Goal: Check status: Check status

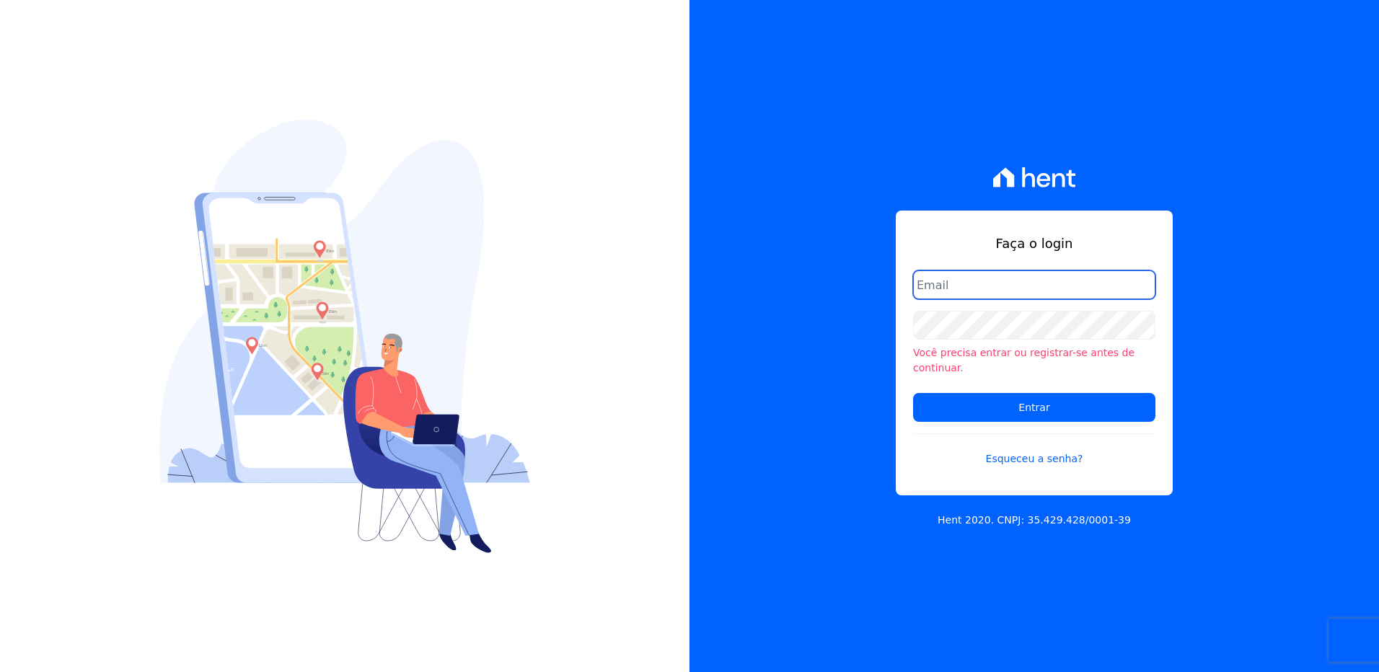
type input "[PERSON_NAME][EMAIL_ADDRESS][DOMAIN_NAME]"
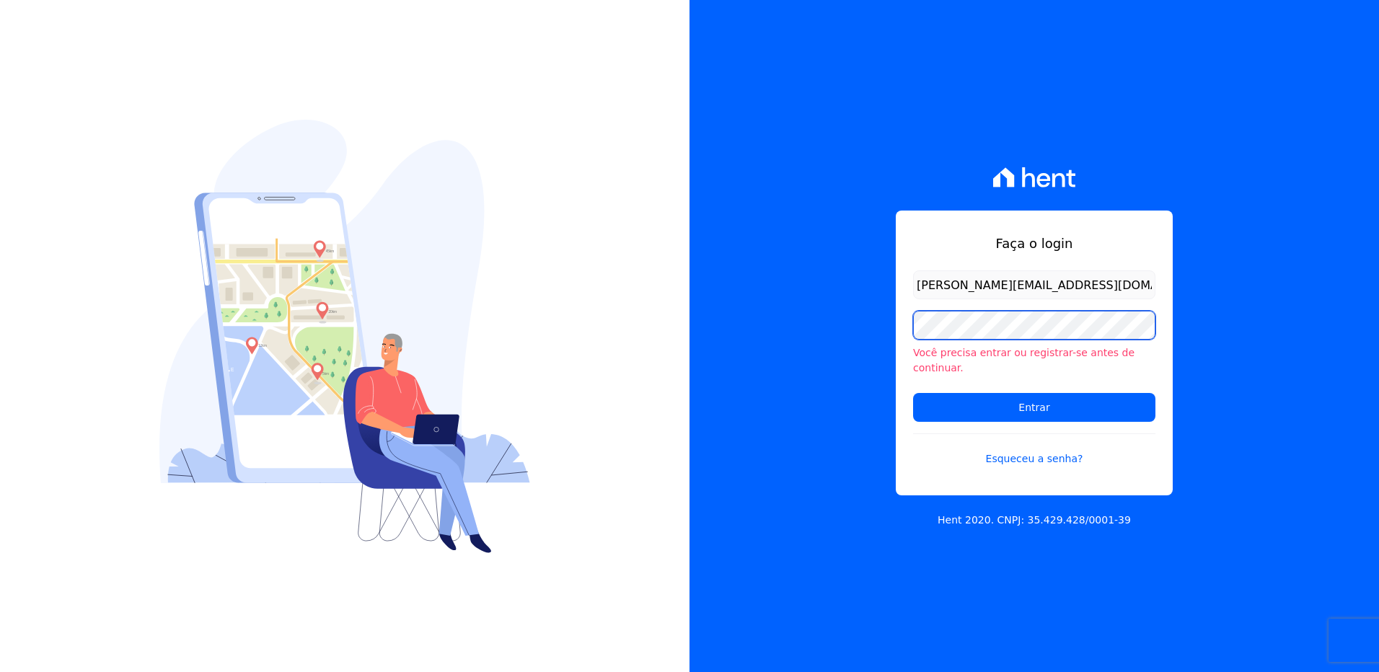
click at [762, 320] on div "Faça o login [PERSON_NAME][EMAIL_ADDRESS][DOMAIN_NAME] Você precisa entrar ou r…" at bounding box center [1035, 336] width 690 height 672
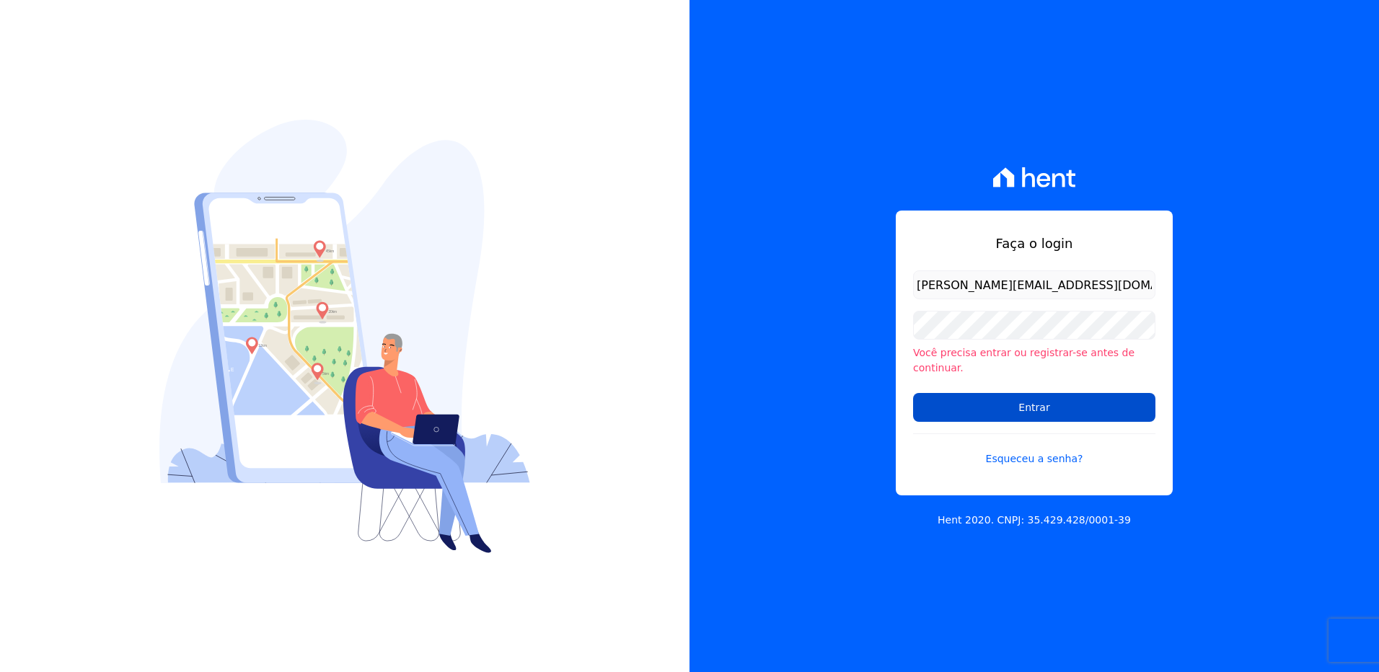
click at [920, 407] on input "Entrar" at bounding box center [1034, 407] width 242 height 29
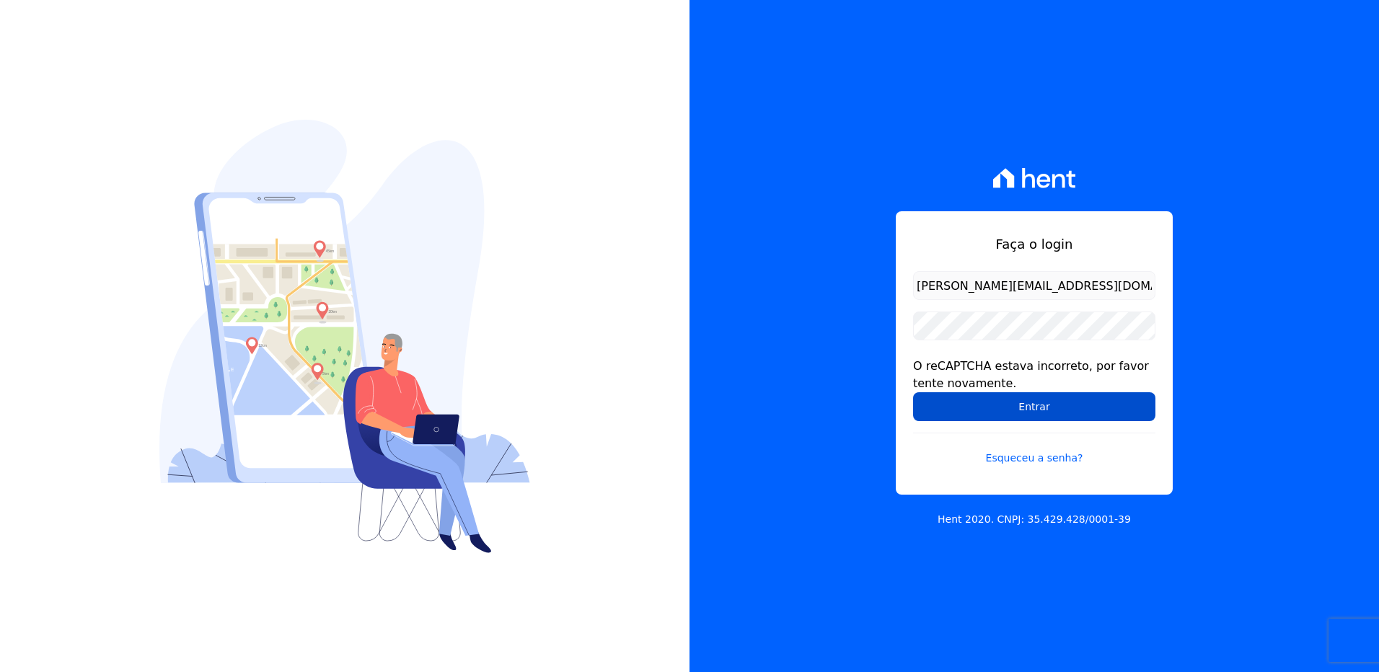
click at [1080, 402] on input "Entrar" at bounding box center [1034, 406] width 242 height 29
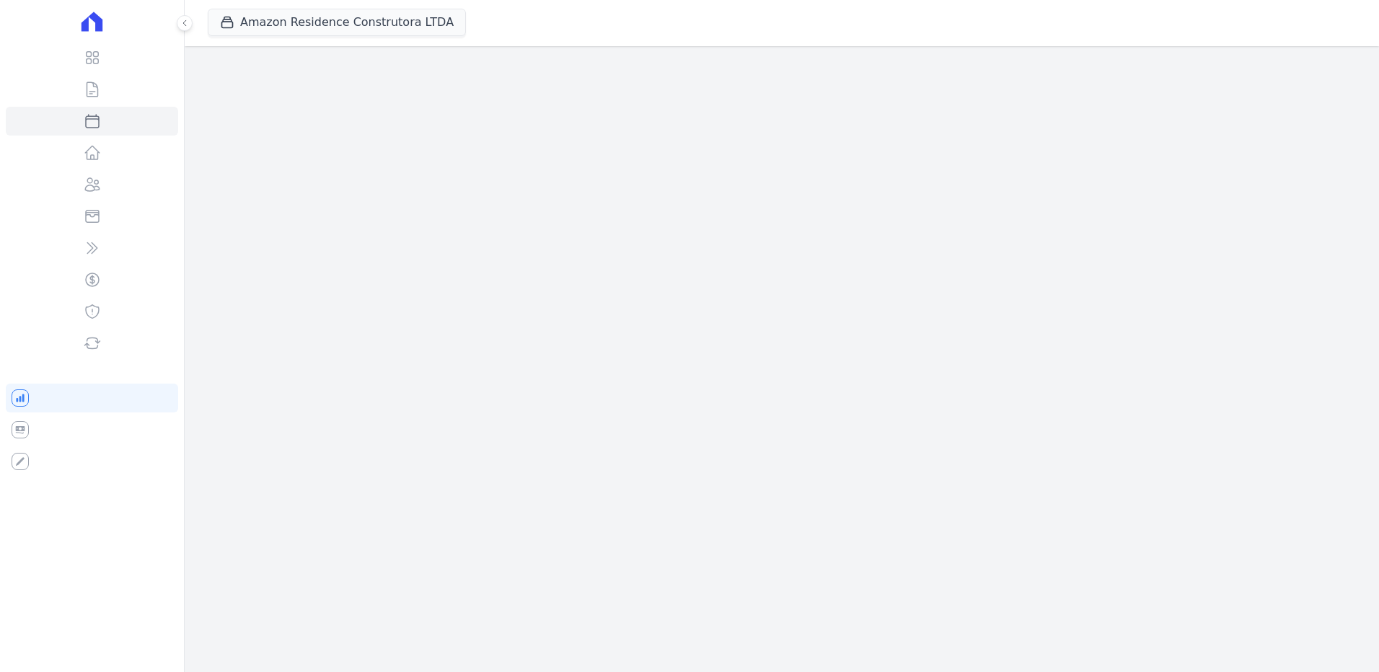
select select
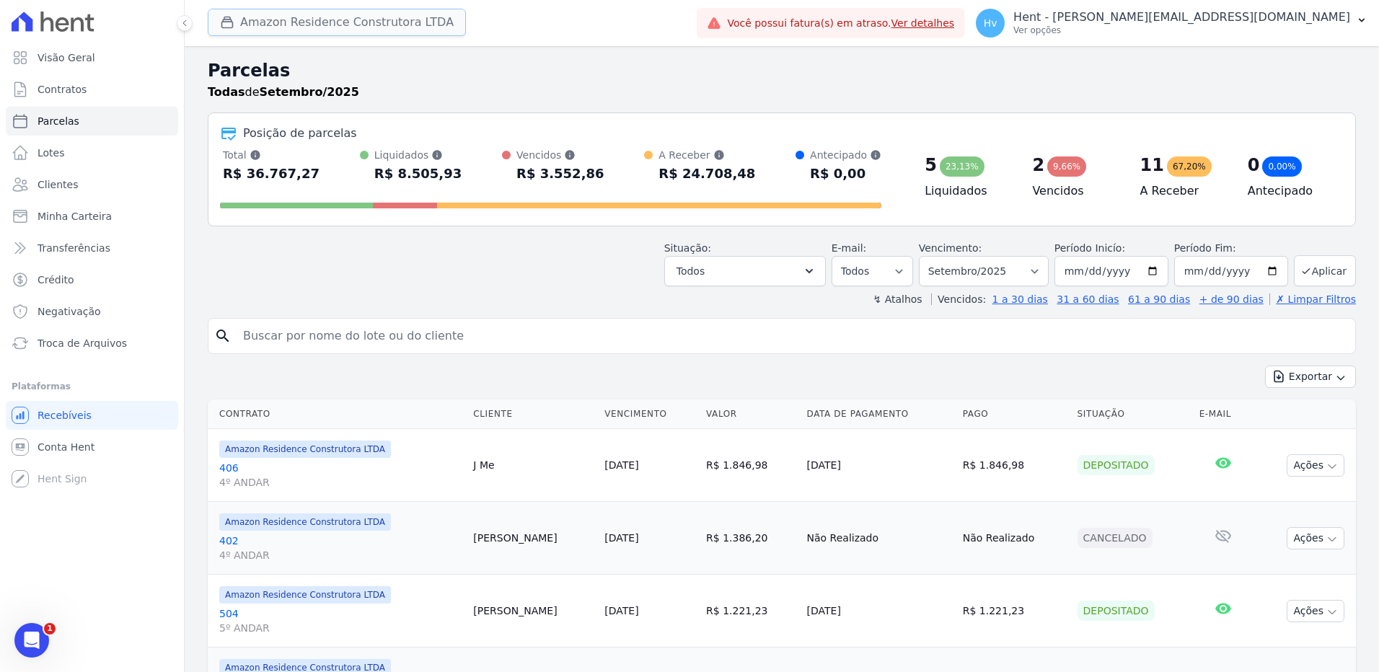
click at [301, 19] on button "Amazon Residence Construtora LTDA" at bounding box center [337, 22] width 258 height 27
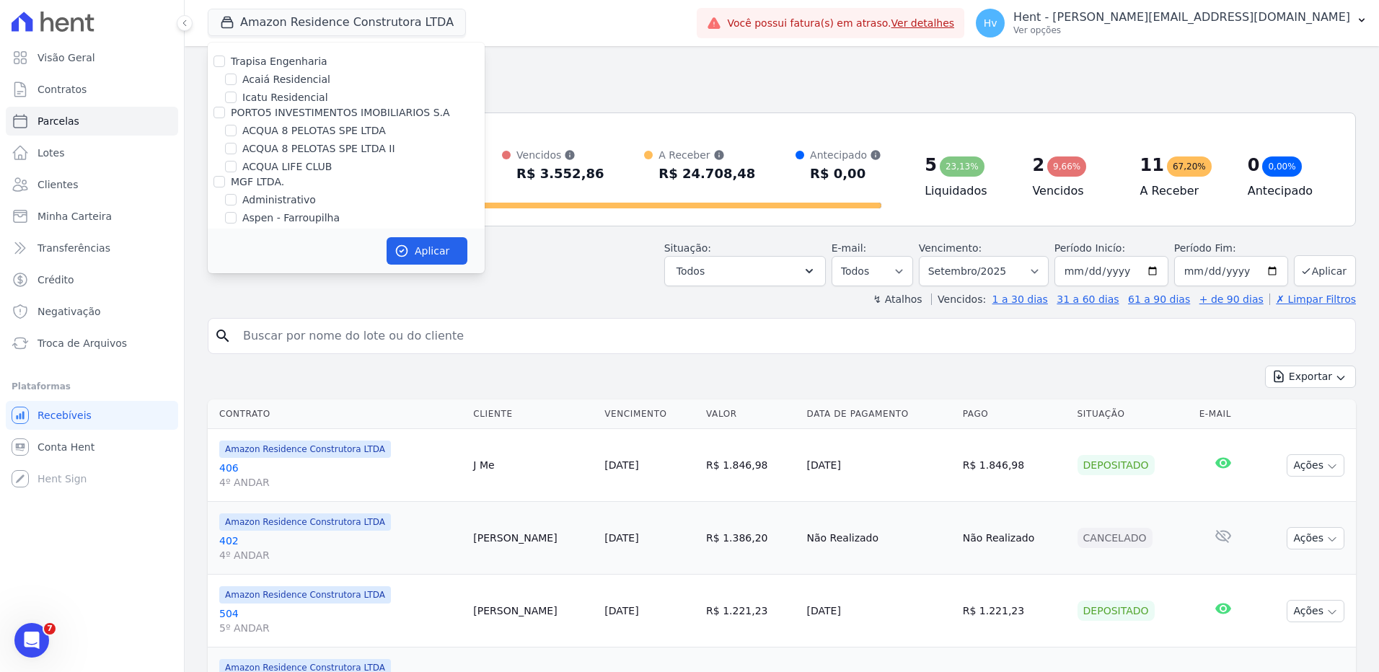
scroll to position [4831, 0]
click at [265, 267] on label "Estação Nogueira" at bounding box center [295, 274] width 106 height 15
click at [237, 268] on input "Estação Nogueira" at bounding box center [231, 274] width 12 height 12
checkbox input "true"
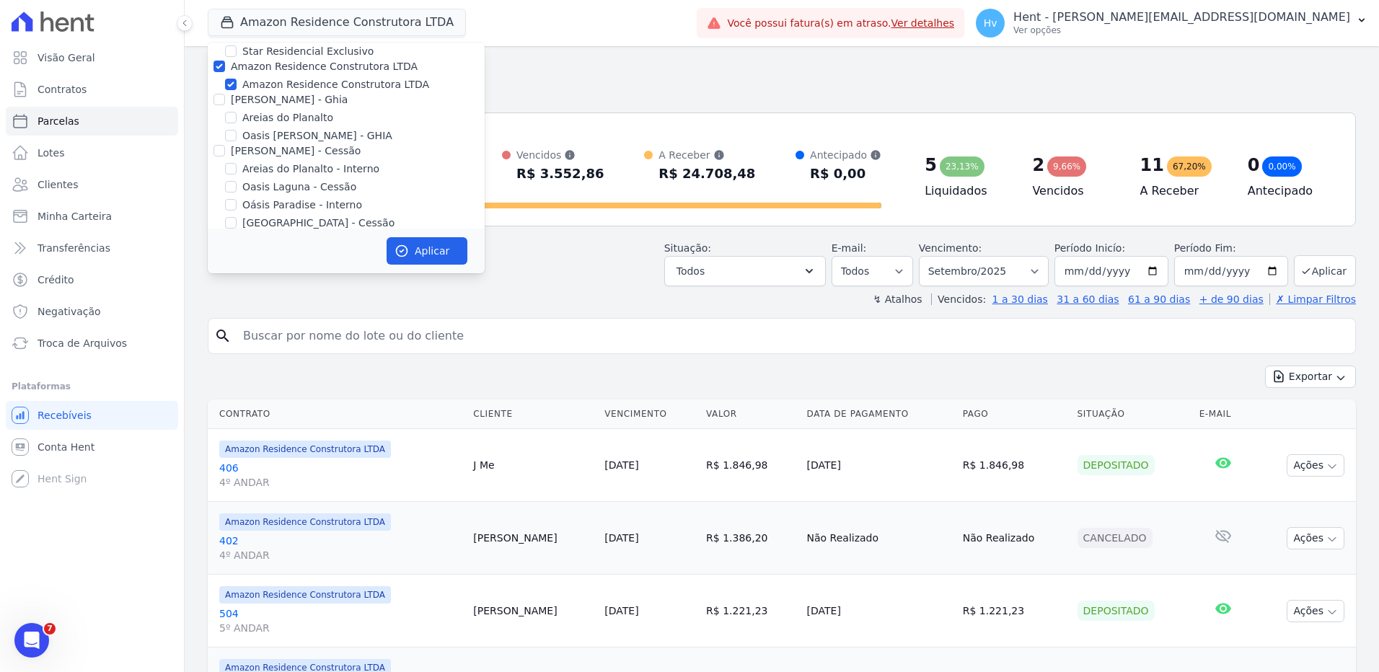
scroll to position [1869, 0]
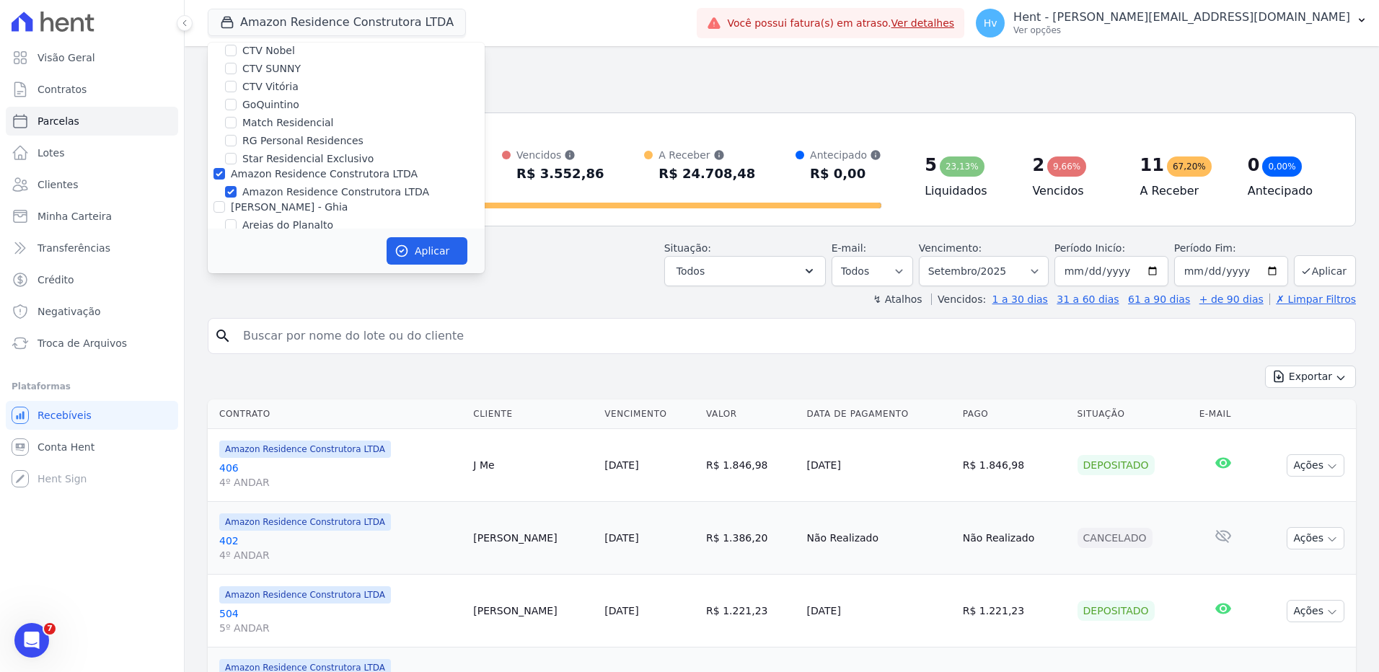
click at [348, 185] on label "Amazon Residence Construtora LTDA" at bounding box center [335, 192] width 187 height 15
click at [237, 186] on input "Amazon Residence Construtora LTDA" at bounding box center [231, 192] width 12 height 12
checkbox input "false"
click at [436, 254] on button "Aplicar" at bounding box center [427, 250] width 81 height 27
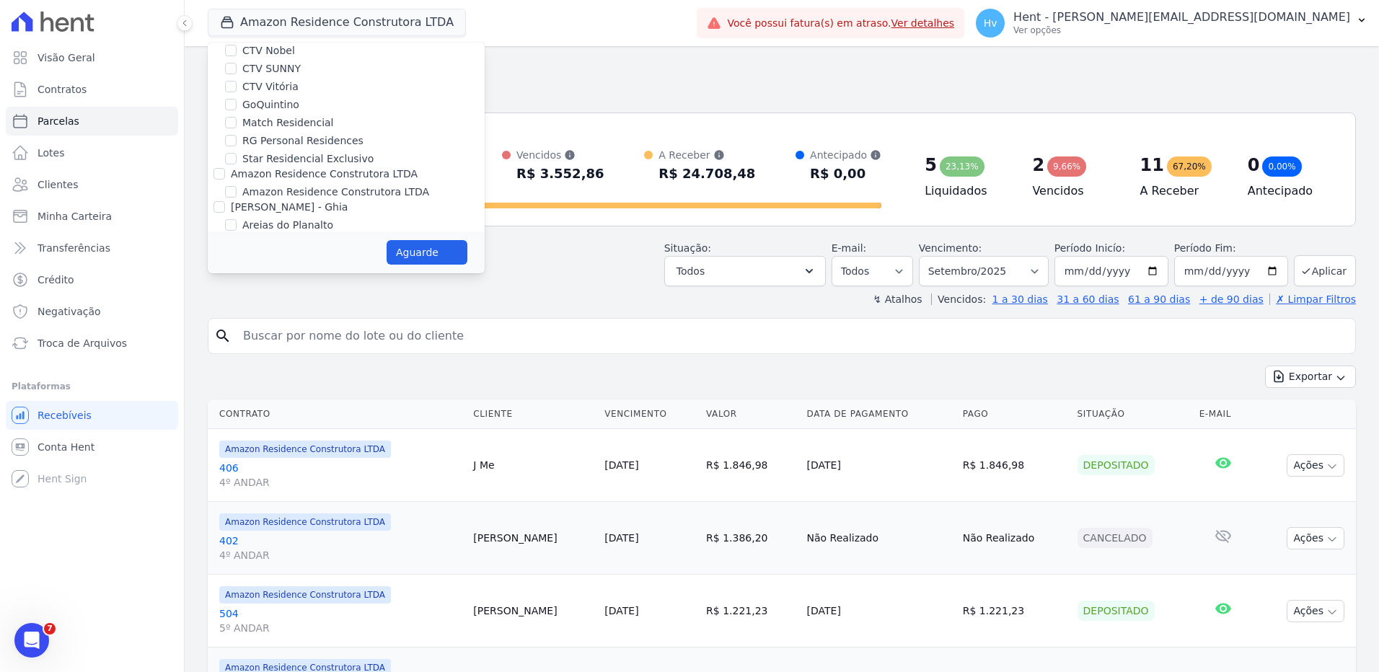
select select
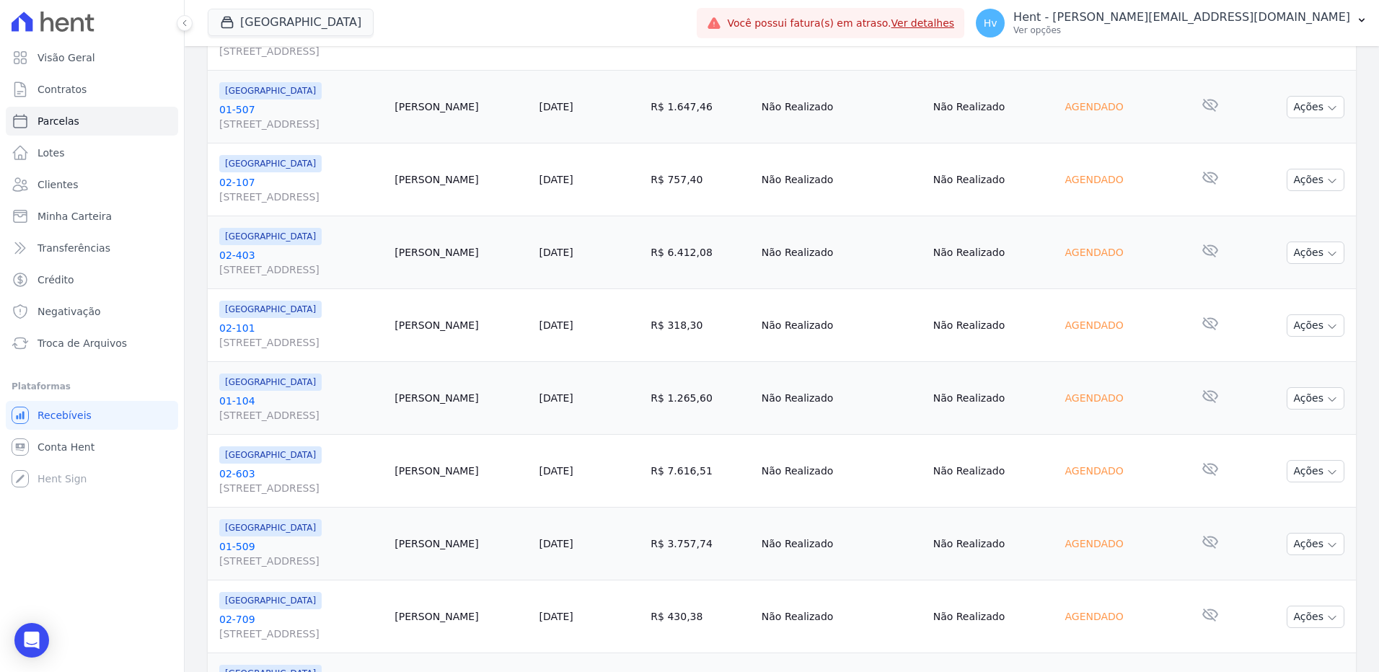
scroll to position [0, 0]
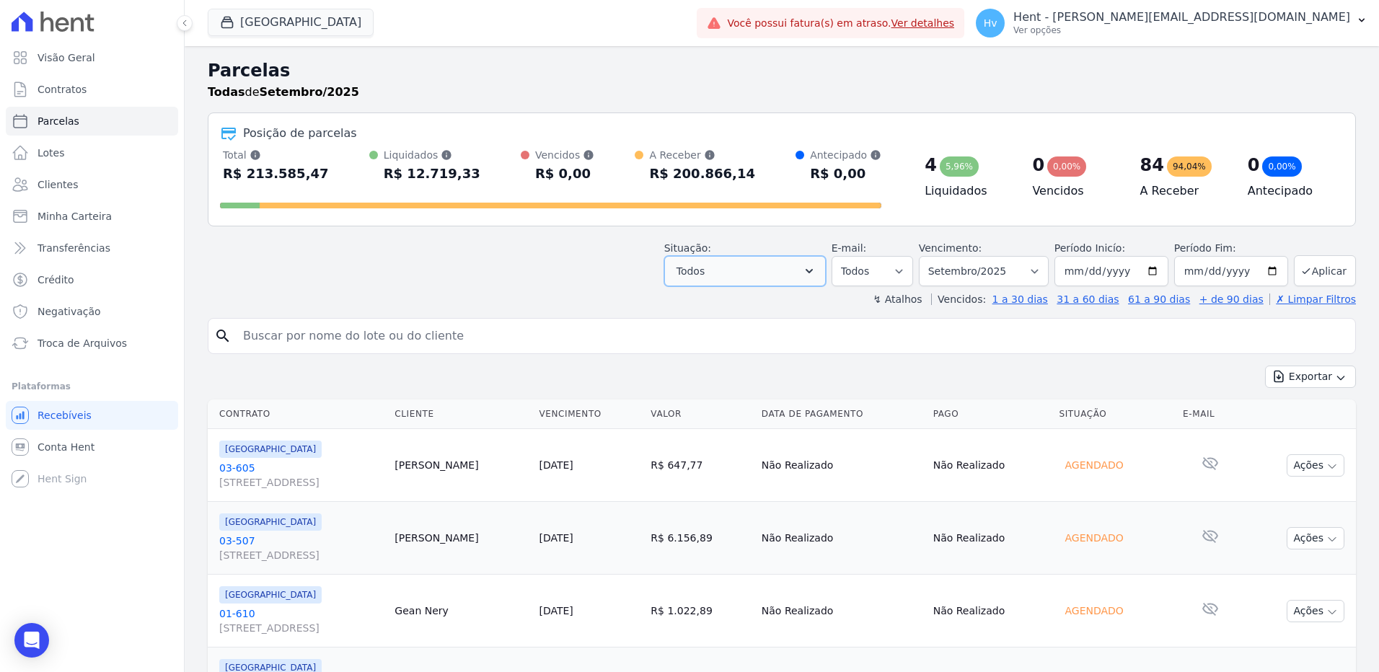
click at [766, 273] on button "Todos" at bounding box center [745, 271] width 162 height 30
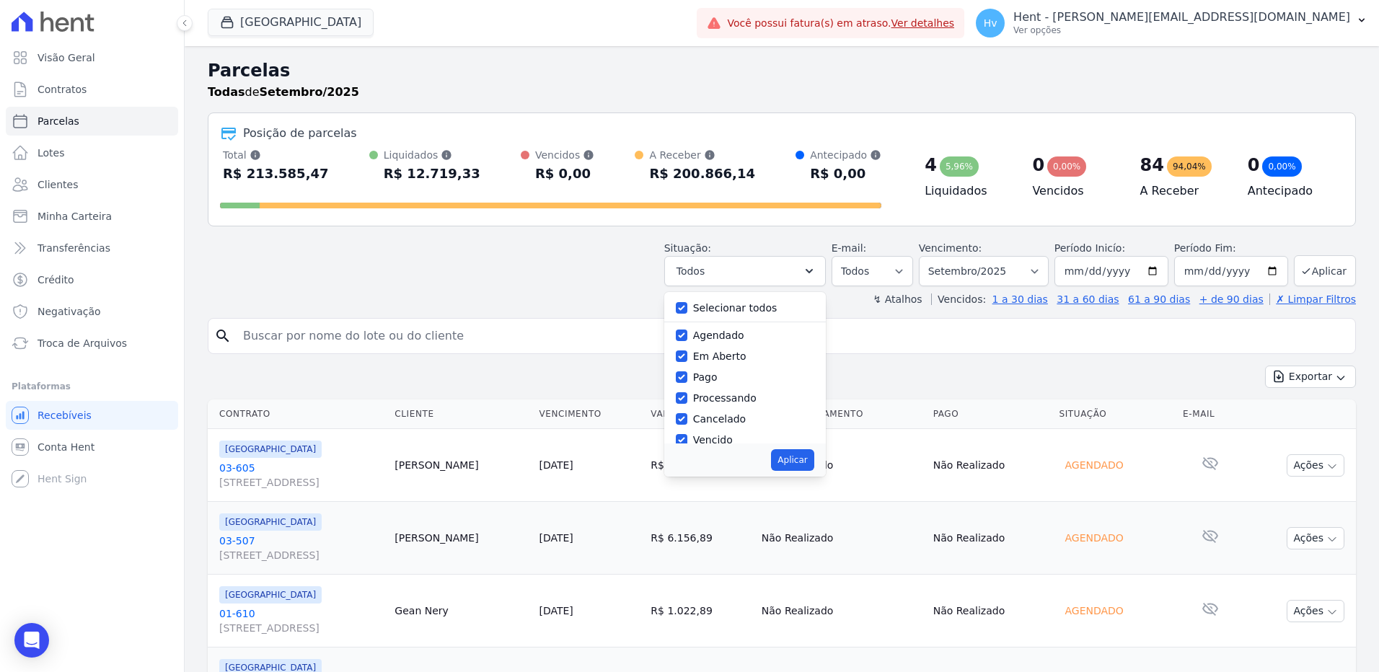
click at [713, 315] on div "Selecionar todos" at bounding box center [735, 308] width 84 height 15
click at [687, 307] on input "Selecionar todos" at bounding box center [682, 308] width 12 height 12
checkbox input "false"
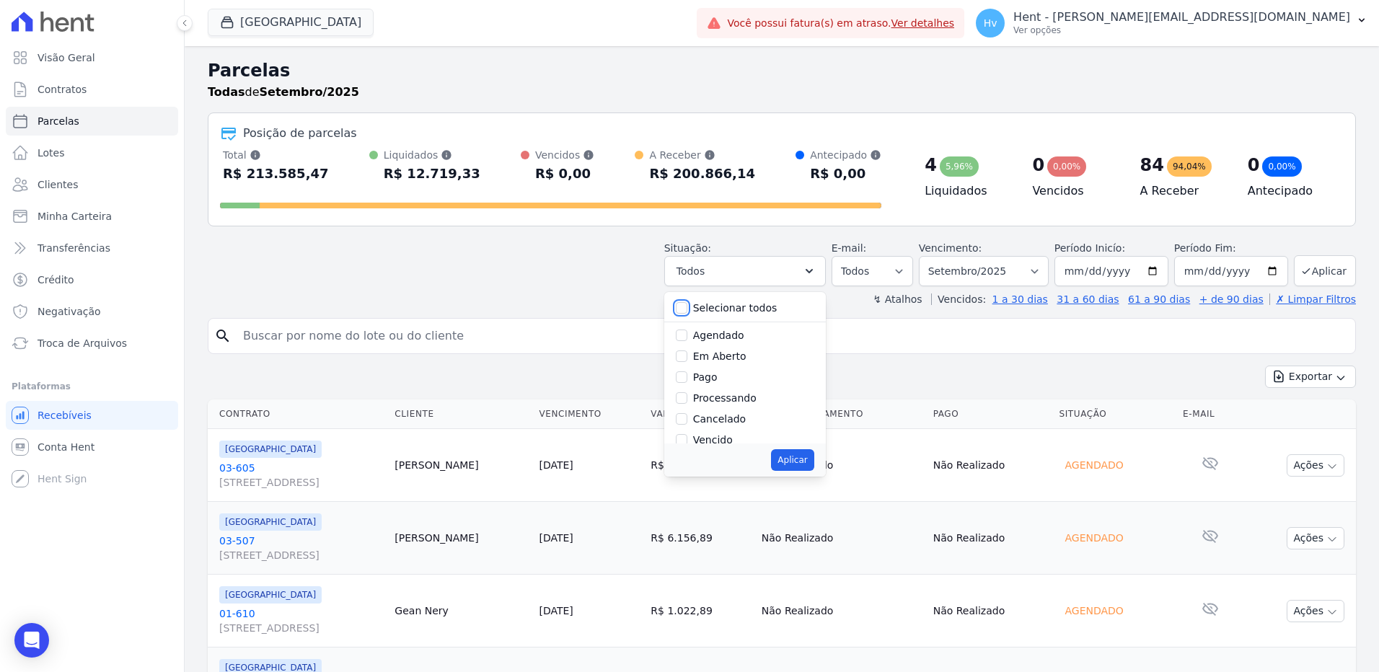
checkbox input "false"
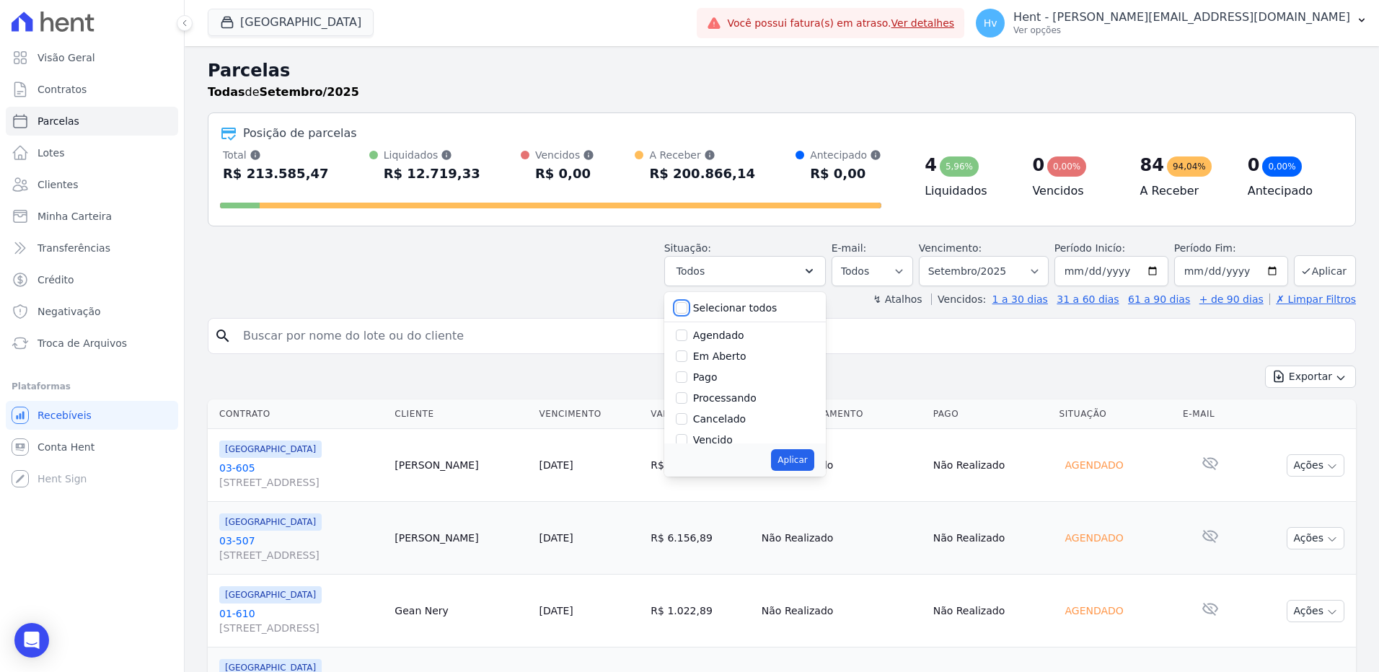
checkbox input "false"
click at [736, 360] on label "Em Aberto" at bounding box center [719, 357] width 53 height 12
click at [687, 360] on input "Em Aberto" at bounding box center [682, 357] width 12 height 12
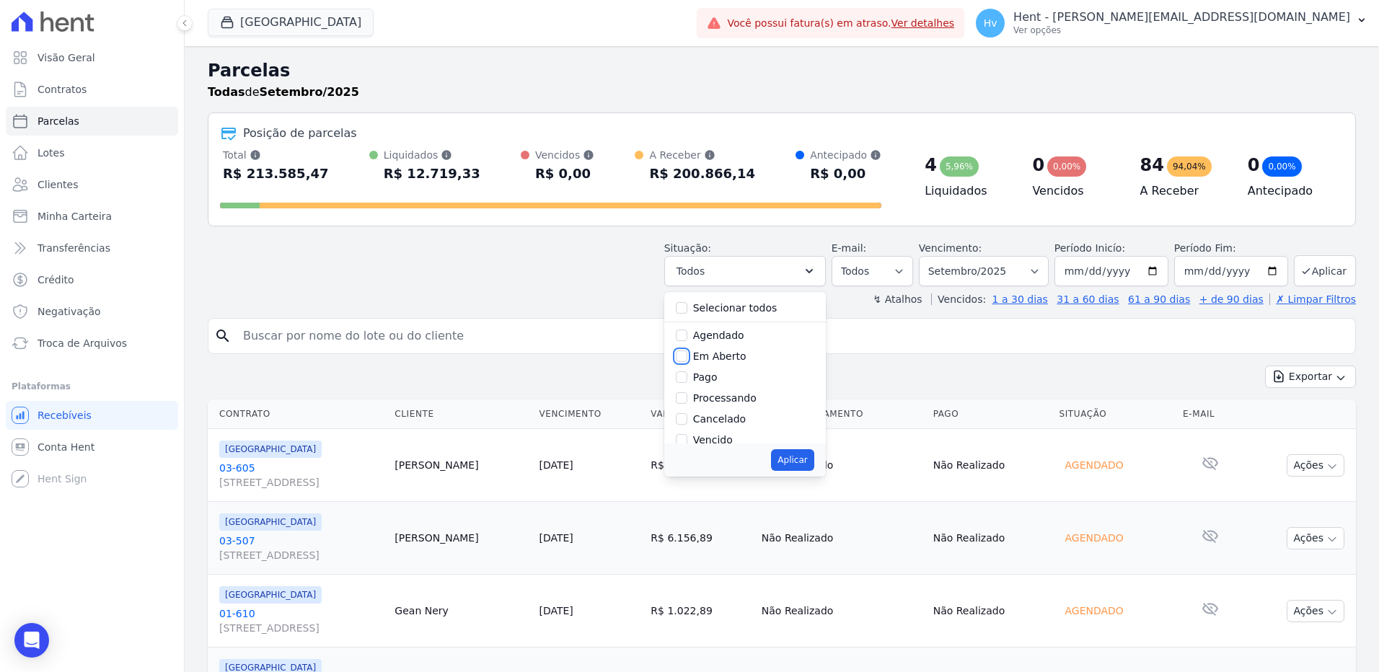
checkbox input "true"
click at [805, 454] on button "Aplicar" at bounding box center [792, 460] width 43 height 22
select select "pending"
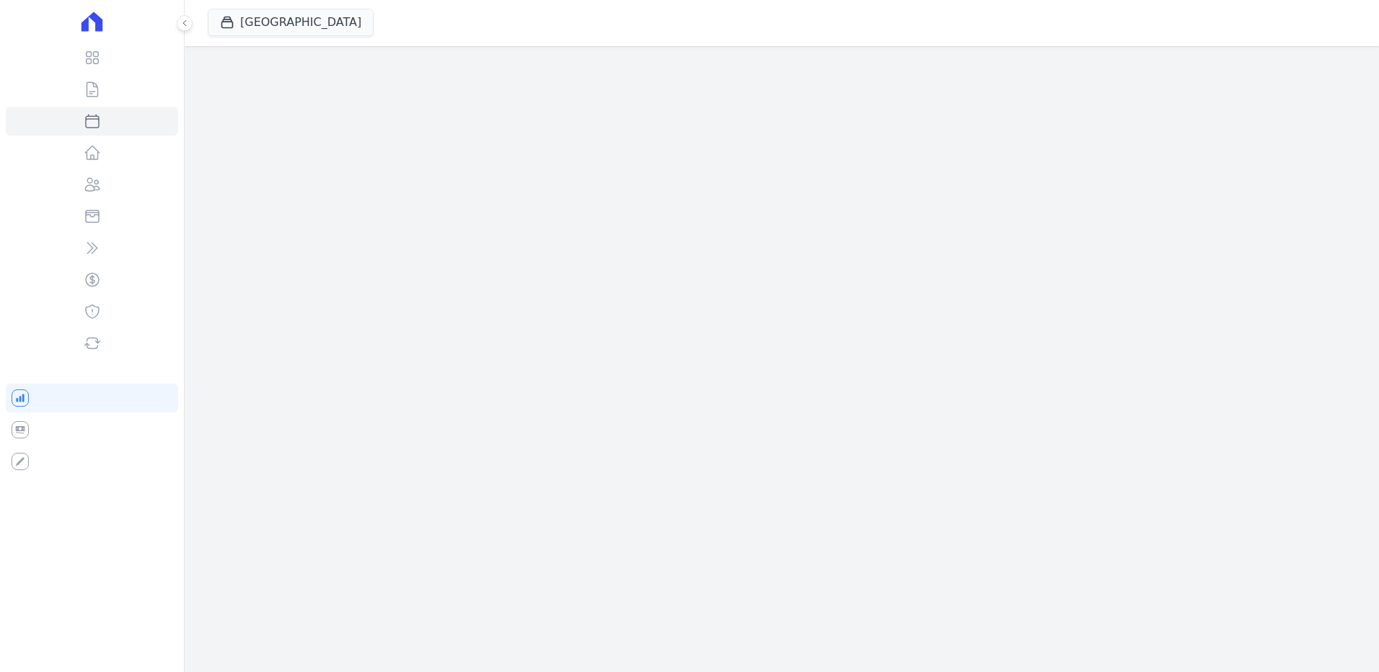
select select
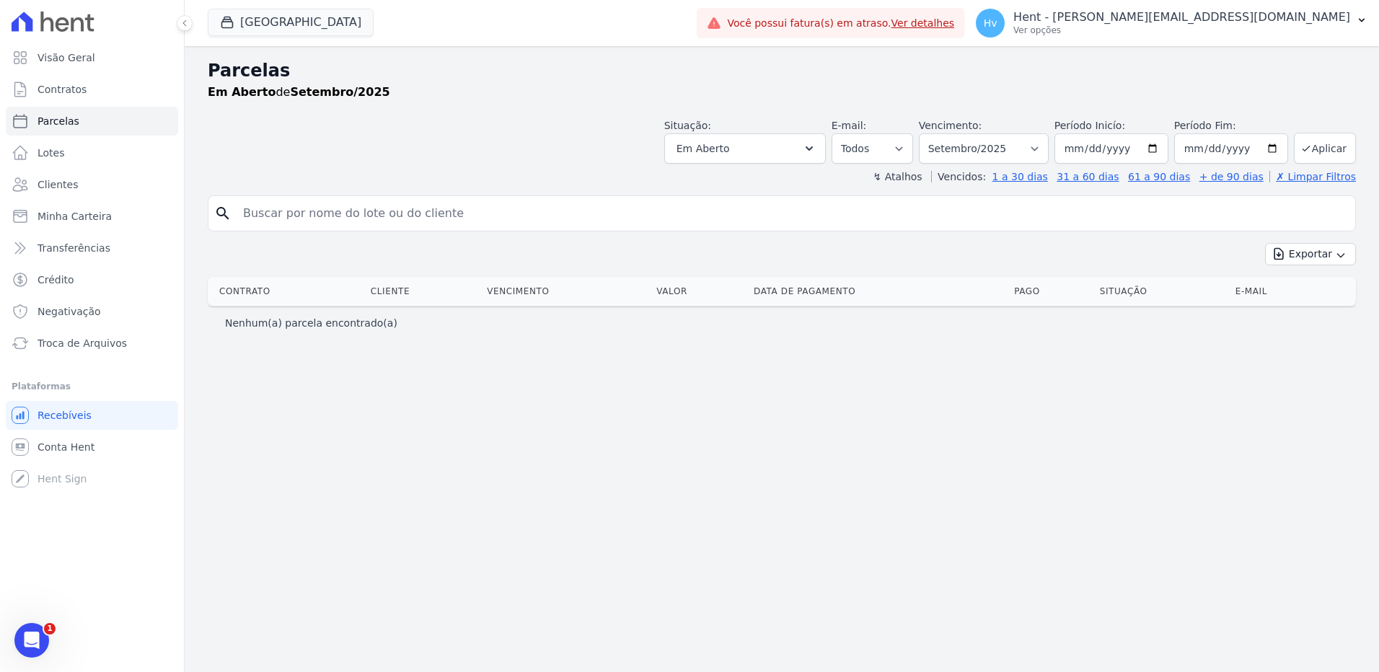
drag, startPoint x: 602, startPoint y: 480, endPoint x: 639, endPoint y: 480, distance: 36.8
click at [604, 478] on div "Parcelas Em Aberto de Setembro/2025 Situação: Agendado Em Aberto Pago Processan…" at bounding box center [782, 359] width 1194 height 626
click at [705, 539] on div "Parcelas Em Aberto de Setembro/2025 Situação: Agendado Em Aberto Pago Processan…" at bounding box center [782, 359] width 1194 height 626
